Goal: Task Accomplishment & Management: Use online tool/utility

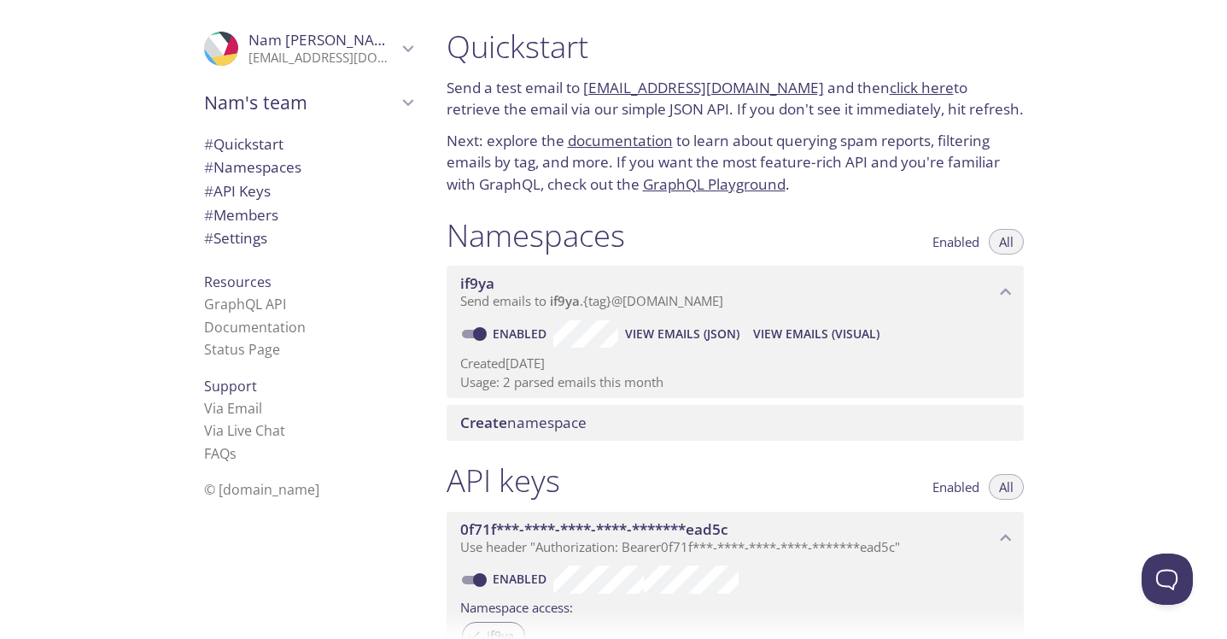
scroll to position [27, 0]
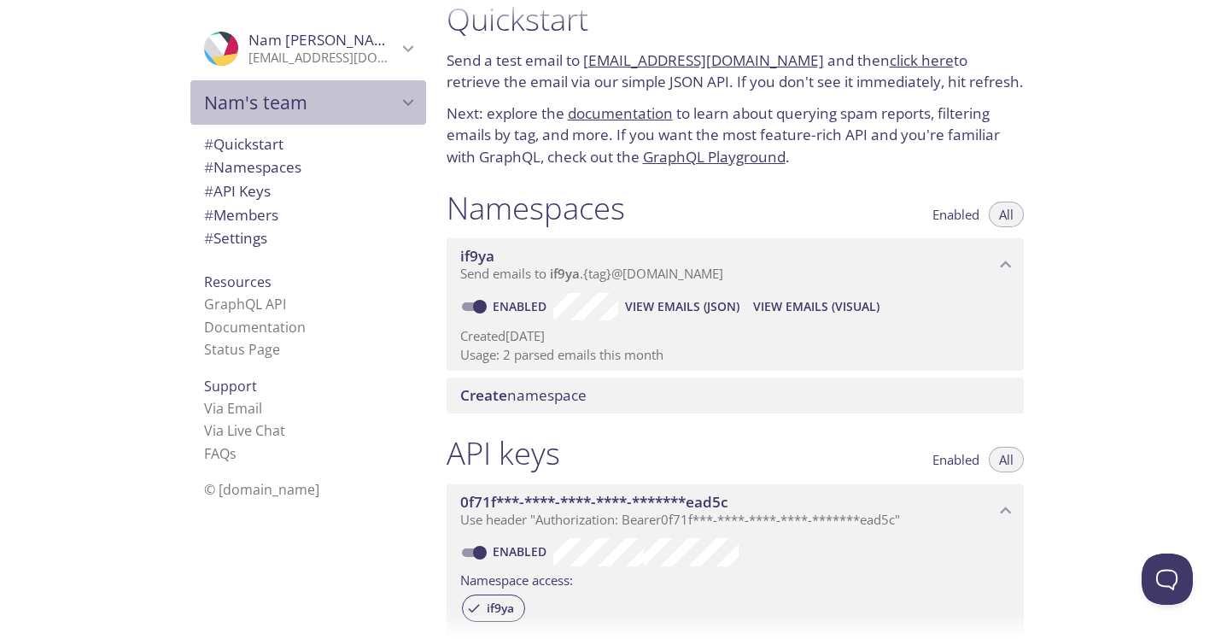
click at [353, 103] on span "Nam's team" at bounding box center [300, 103] width 193 height 24
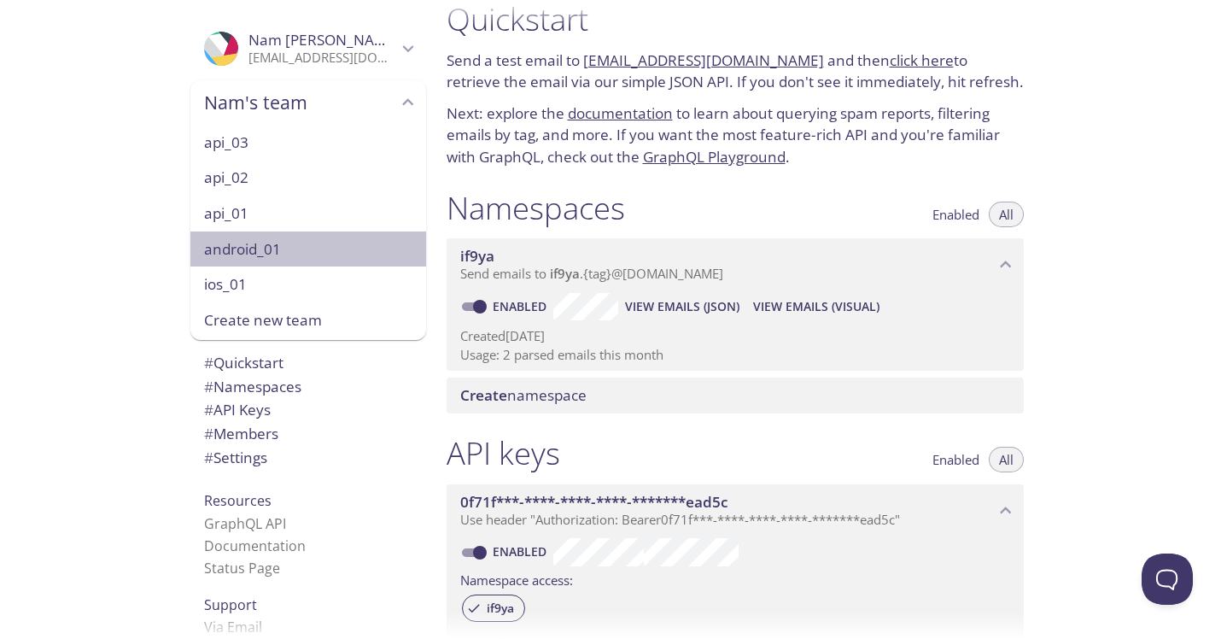
click at [294, 244] on span "android_01" at bounding box center [308, 249] width 208 height 22
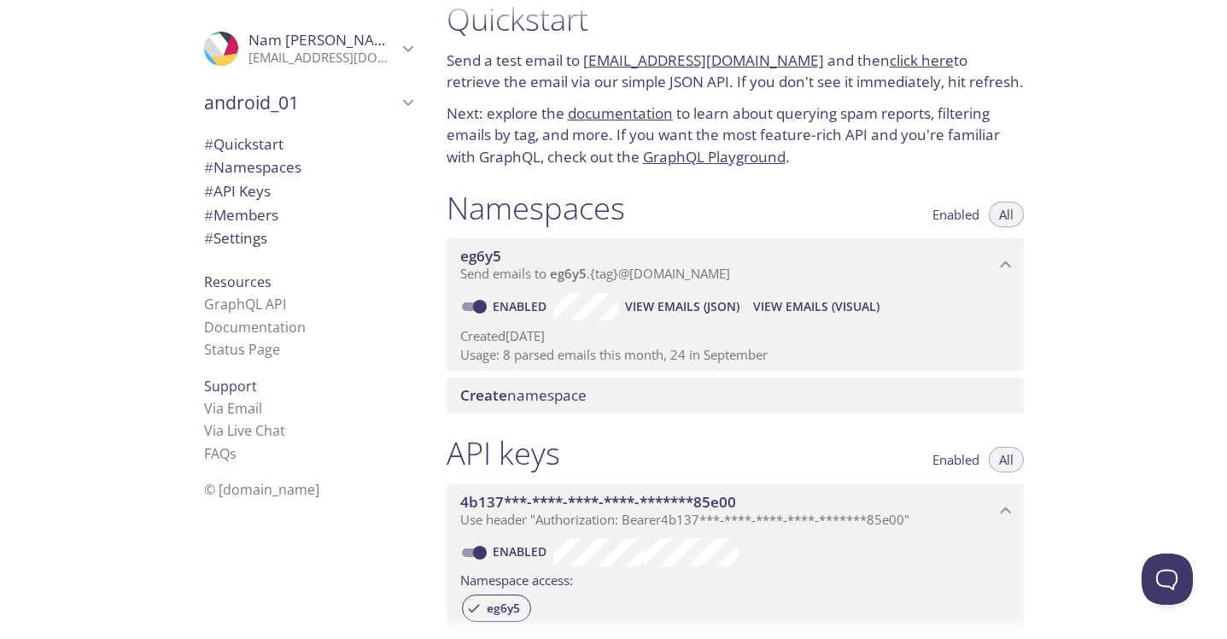
drag, startPoint x: 795, startPoint y: 61, endPoint x: 587, endPoint y: 67, distance: 207.6
click at [587, 67] on p "Send a test email to [EMAIL_ADDRESS][DOMAIN_NAME] and then click here to retrie…" at bounding box center [735, 72] width 577 height 44
copy link "[EMAIL_ADDRESS][DOMAIN_NAME]"
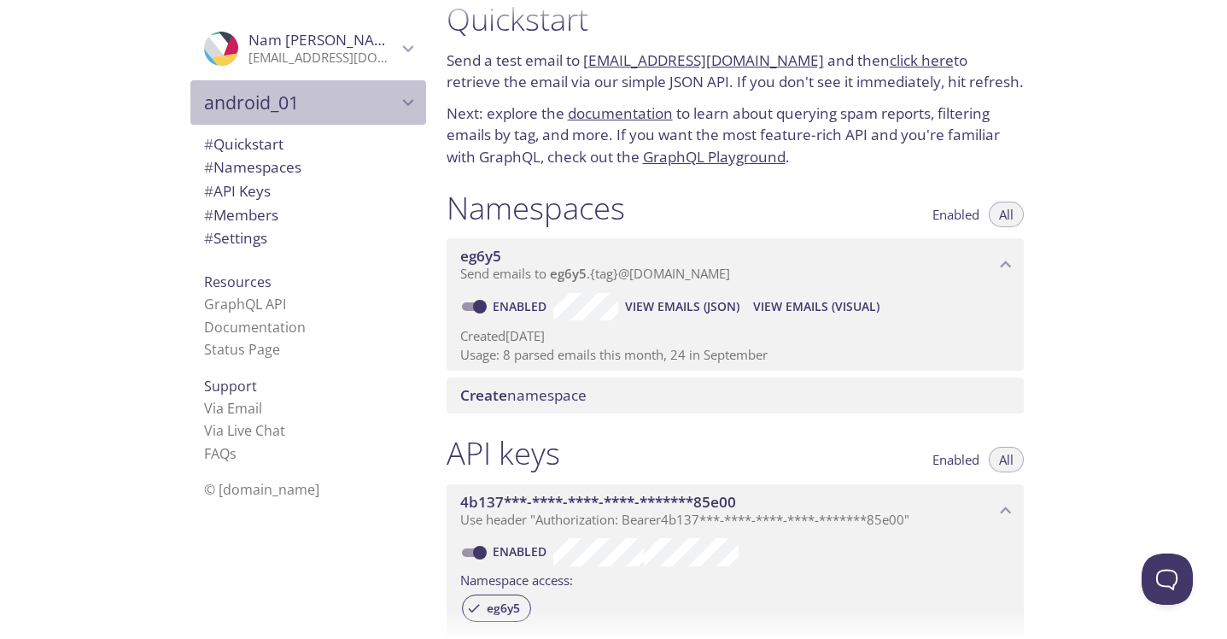
click at [337, 114] on div "android_01" at bounding box center [308, 102] width 236 height 44
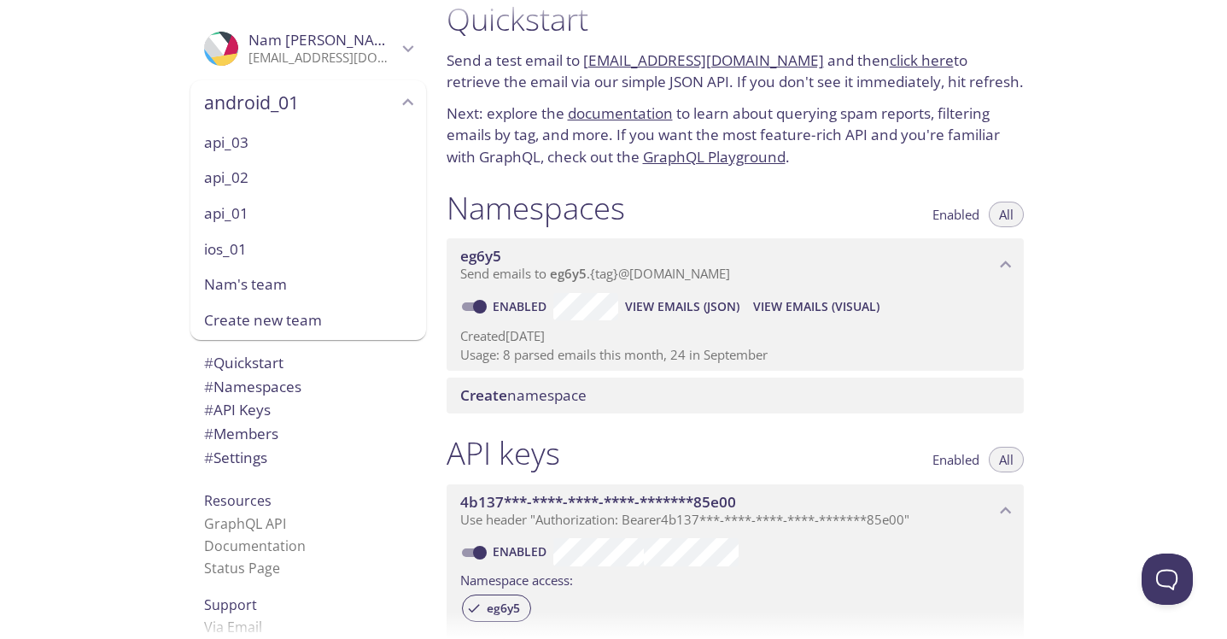
click at [253, 239] on span "ios_01" at bounding box center [308, 249] width 208 height 22
type input "ios_01"
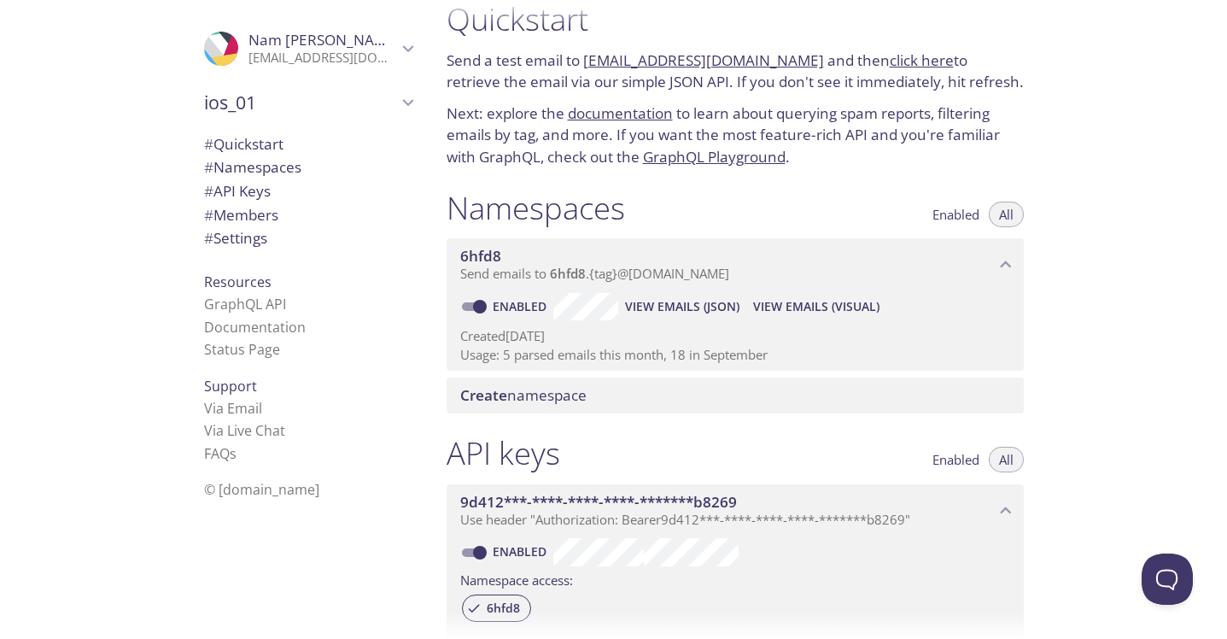
scroll to position [26, 0]
drag, startPoint x: 793, startPoint y: 64, endPoint x: 584, endPoint y: 69, distance: 209.3
click at [584, 69] on p "Send a test email to [EMAIL_ADDRESS][DOMAIN_NAME] and then click here to retrie…" at bounding box center [735, 73] width 577 height 44
copy link "[EMAIL_ADDRESS][DOMAIN_NAME]"
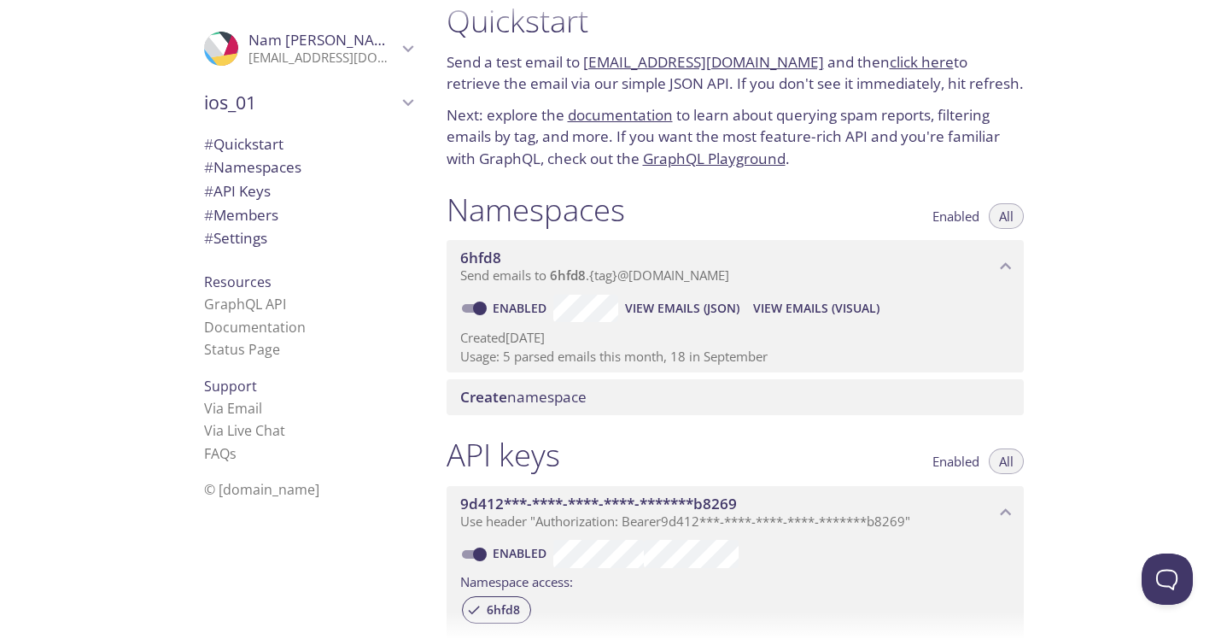
copy link "[EMAIL_ADDRESS][DOMAIN_NAME]"
